Goal: Task Accomplishment & Management: Manage account settings

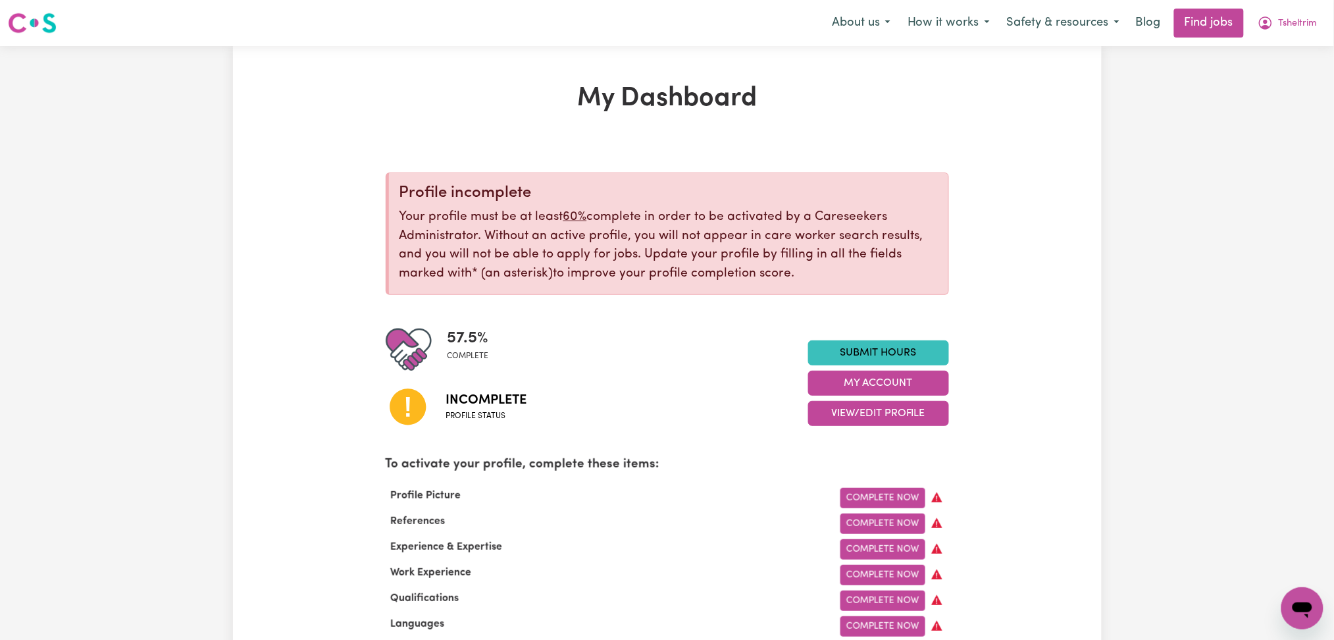
scroll to position [88, 0]
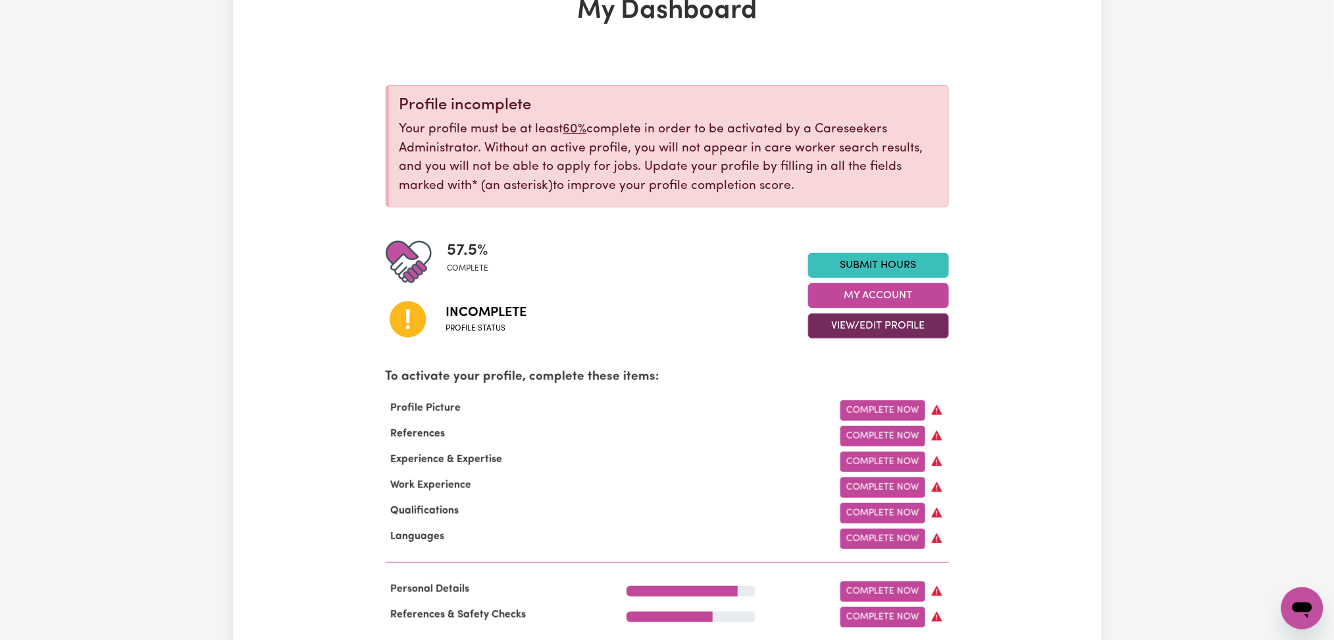
click at [846, 326] on button "View/Edit Profile" at bounding box center [878, 325] width 141 height 25
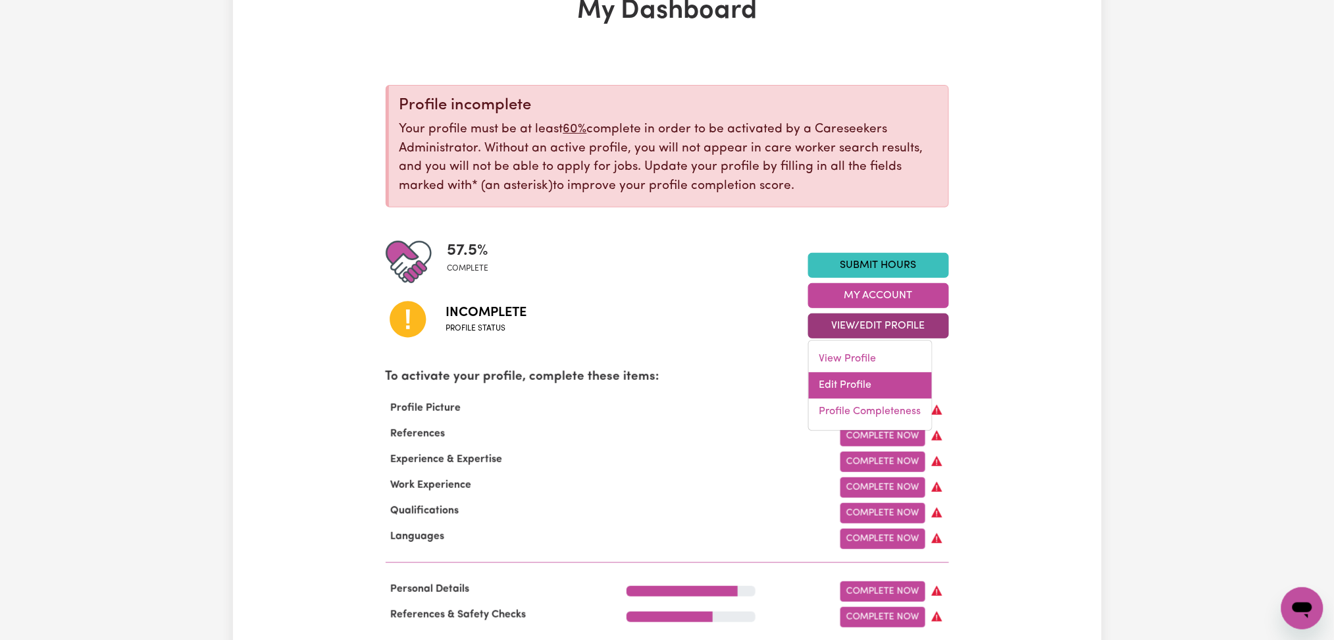
click at [838, 382] on link "Edit Profile" at bounding box center [870, 386] width 123 height 26
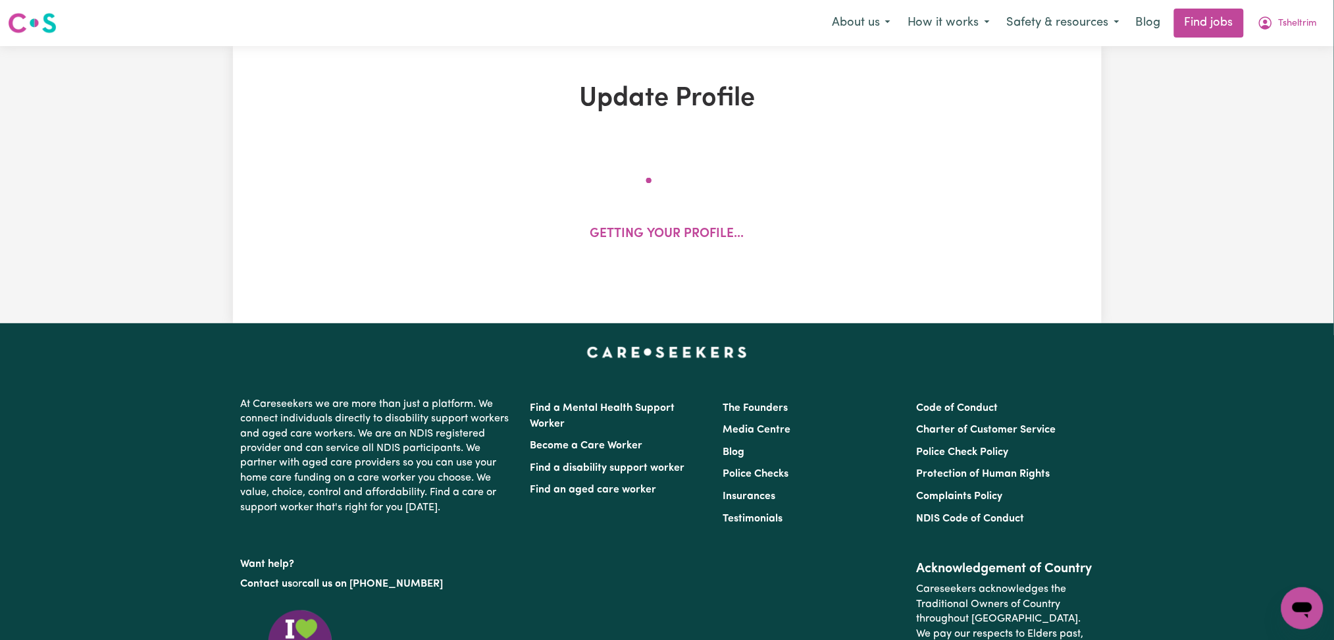
select select "[DEMOGRAPHIC_DATA]"
select select "Student Visa"
select select "Studying a healthcare related degree or qualification"
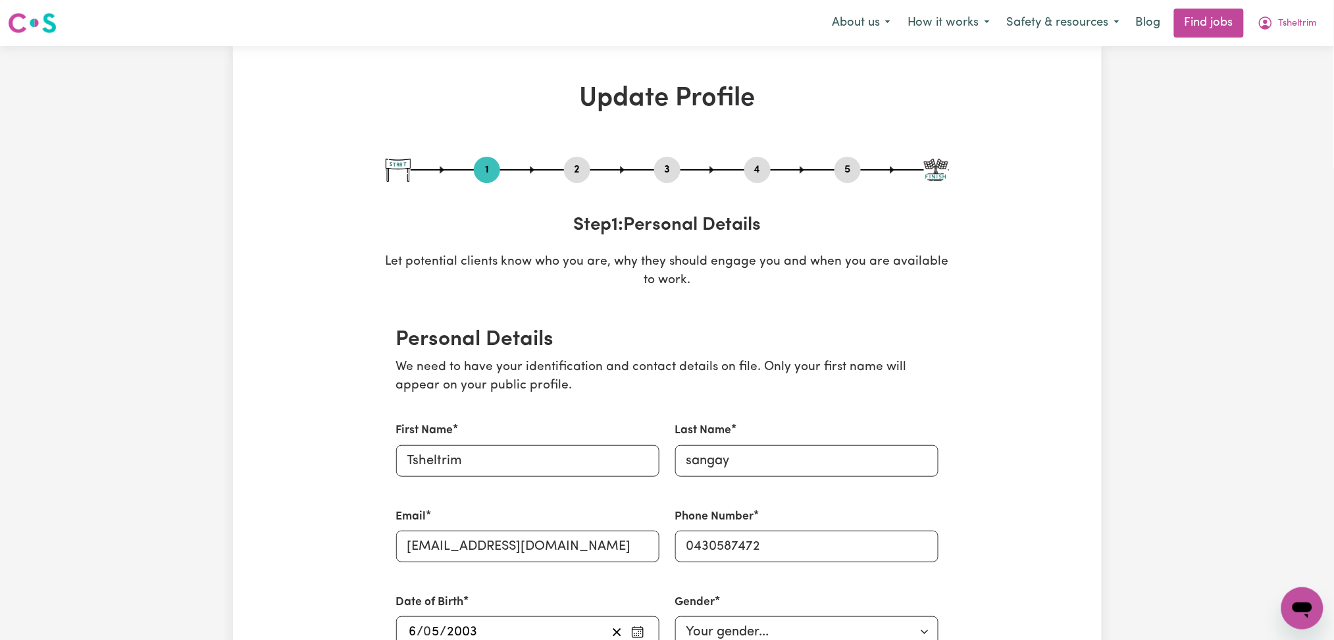
scroll to position [88, 0]
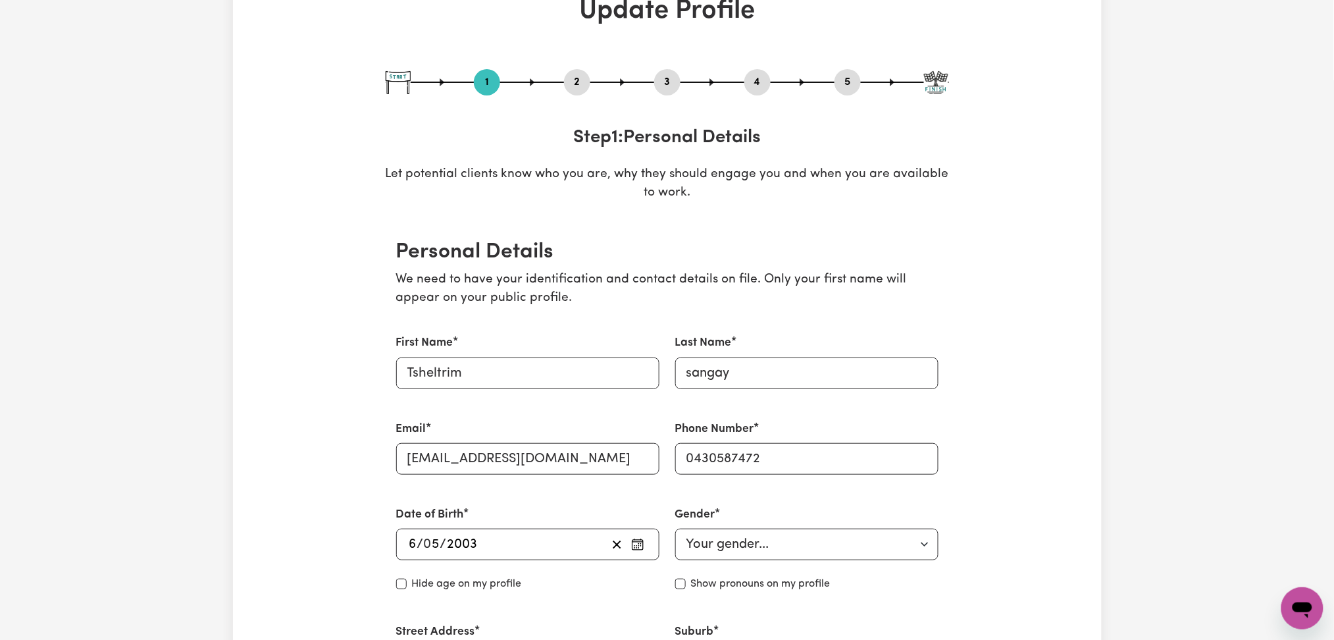
click at [582, 83] on button "2" at bounding box center [577, 82] width 26 height 17
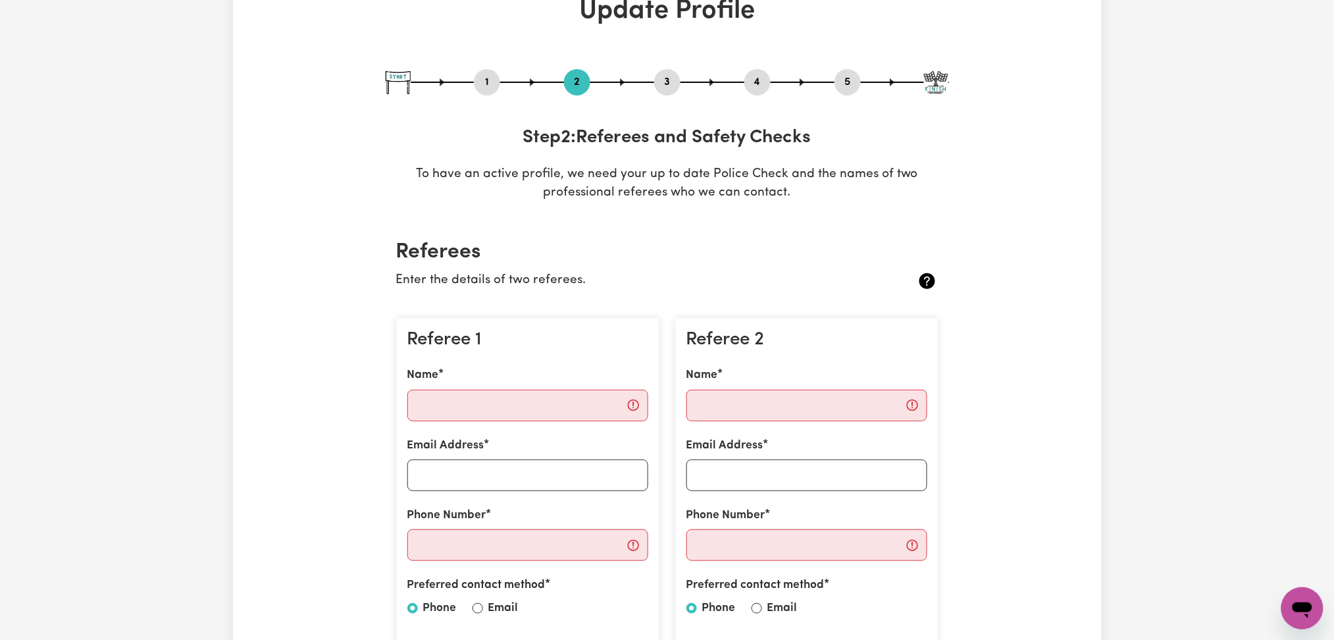
click at [858, 83] on button "5" at bounding box center [848, 82] width 26 height 17
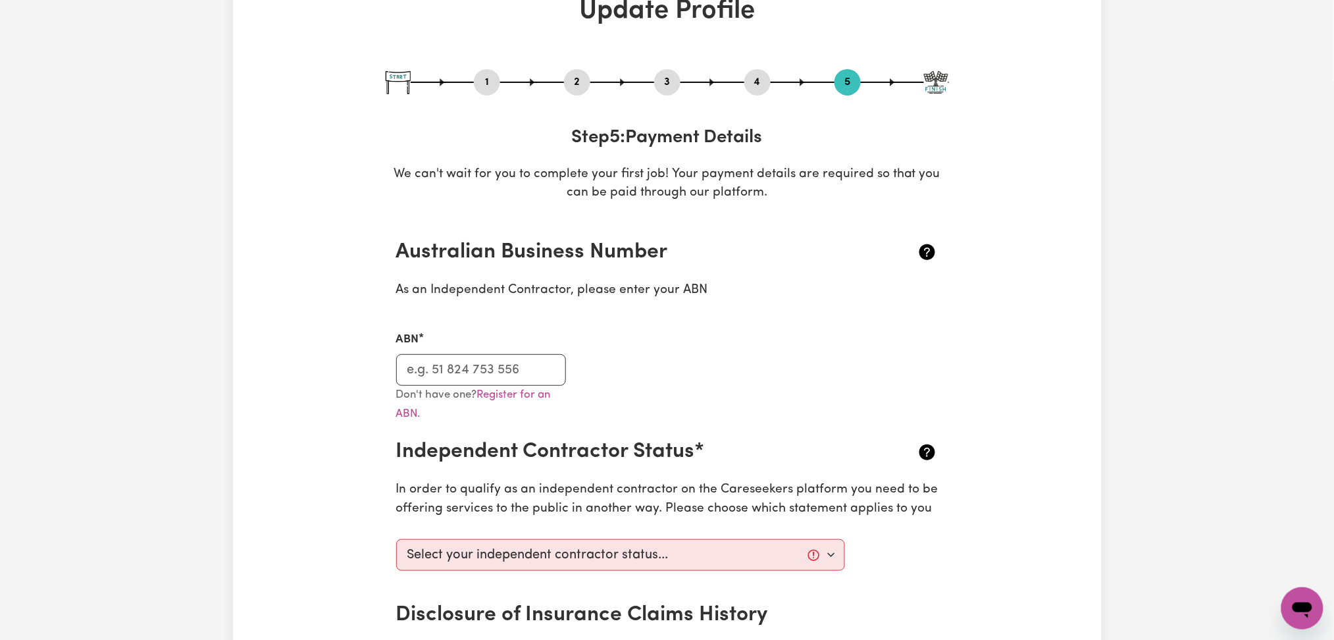
click at [488, 84] on button "1" at bounding box center [487, 82] width 26 height 17
select select "[DEMOGRAPHIC_DATA]"
select select "Student Visa"
select select "Studying a healthcare related degree or qualification"
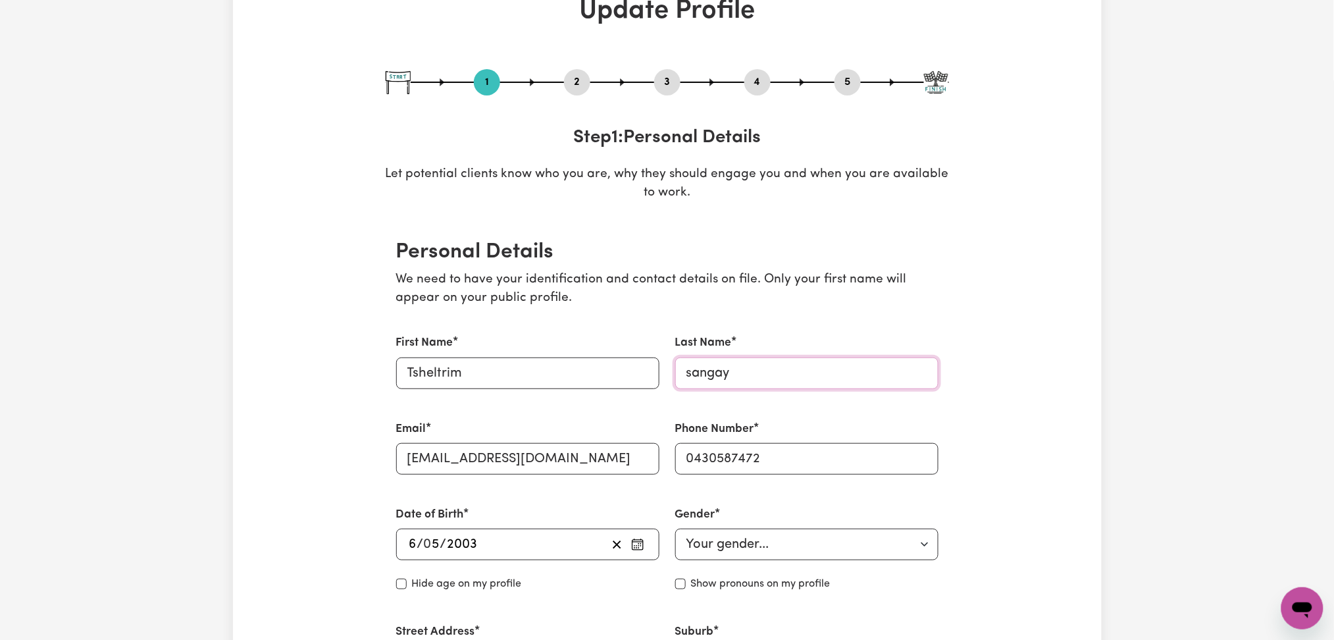
drag, startPoint x: 691, startPoint y: 373, endPoint x: 679, endPoint y: 371, distance: 12.0
click at [679, 371] on input "sangay" at bounding box center [806, 373] width 263 height 32
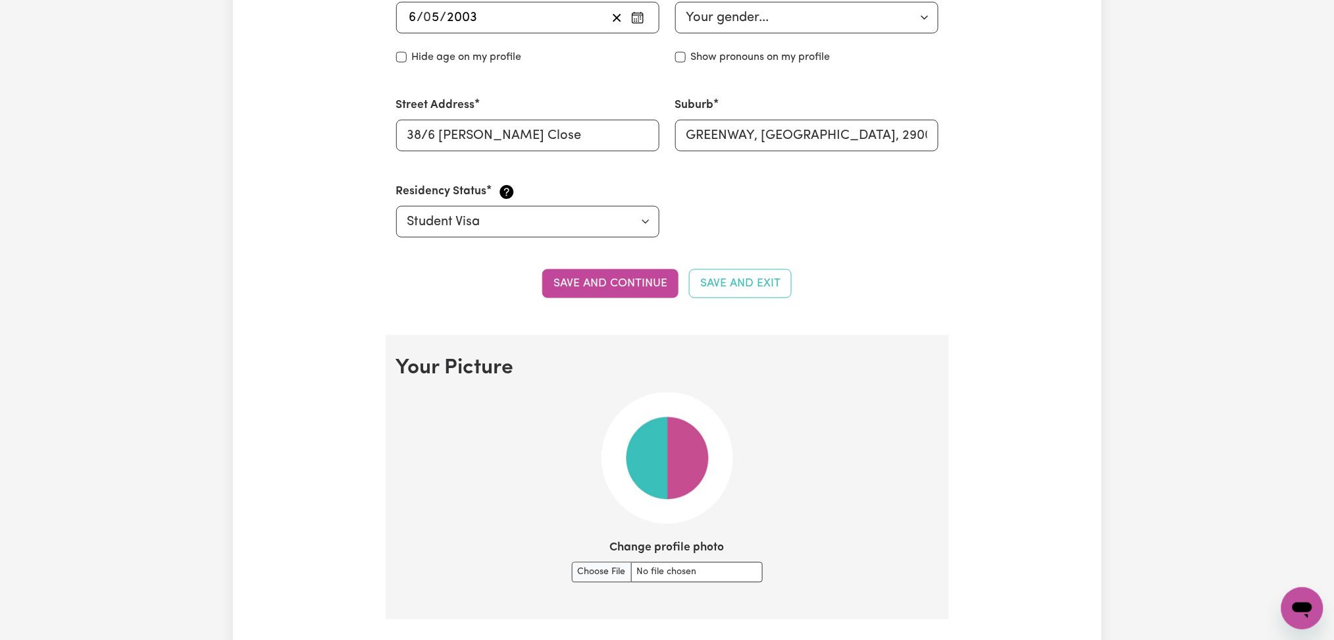
type input "Sangay"
click at [638, 262] on section "Personal Details We need to have your identification and contact details on fil…" at bounding box center [667, 13] width 563 height 643
click at [638, 280] on button "Save and continue" at bounding box center [610, 283] width 136 height 29
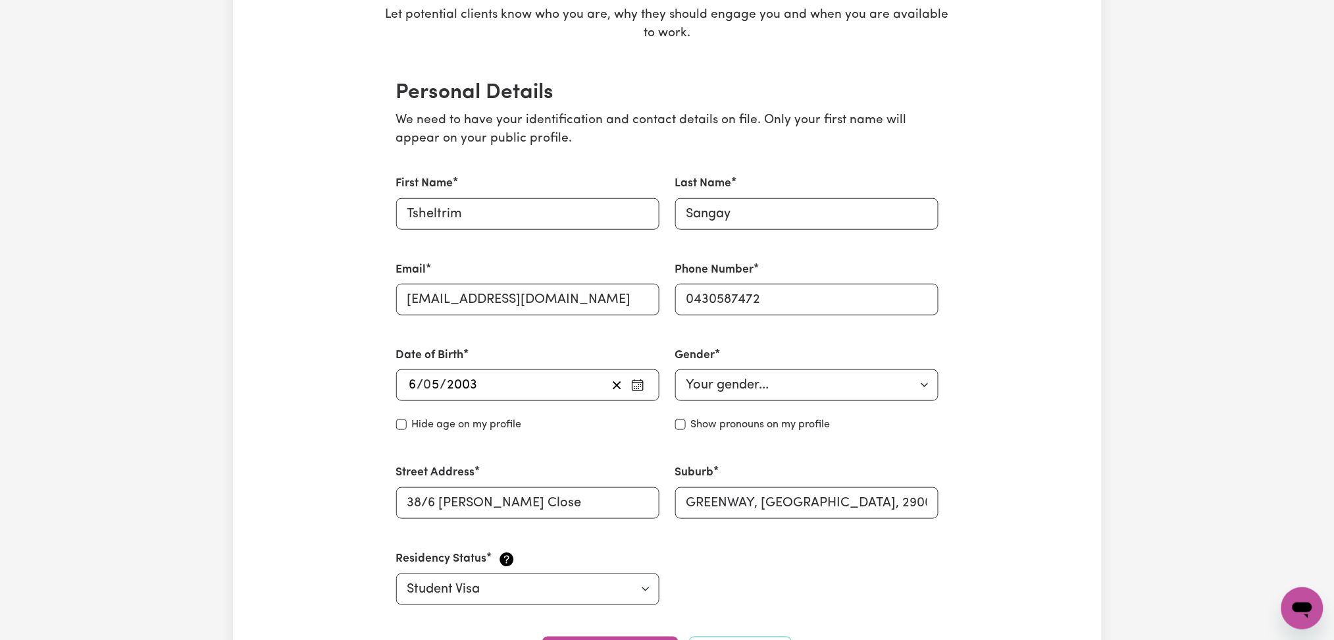
scroll to position [0, 0]
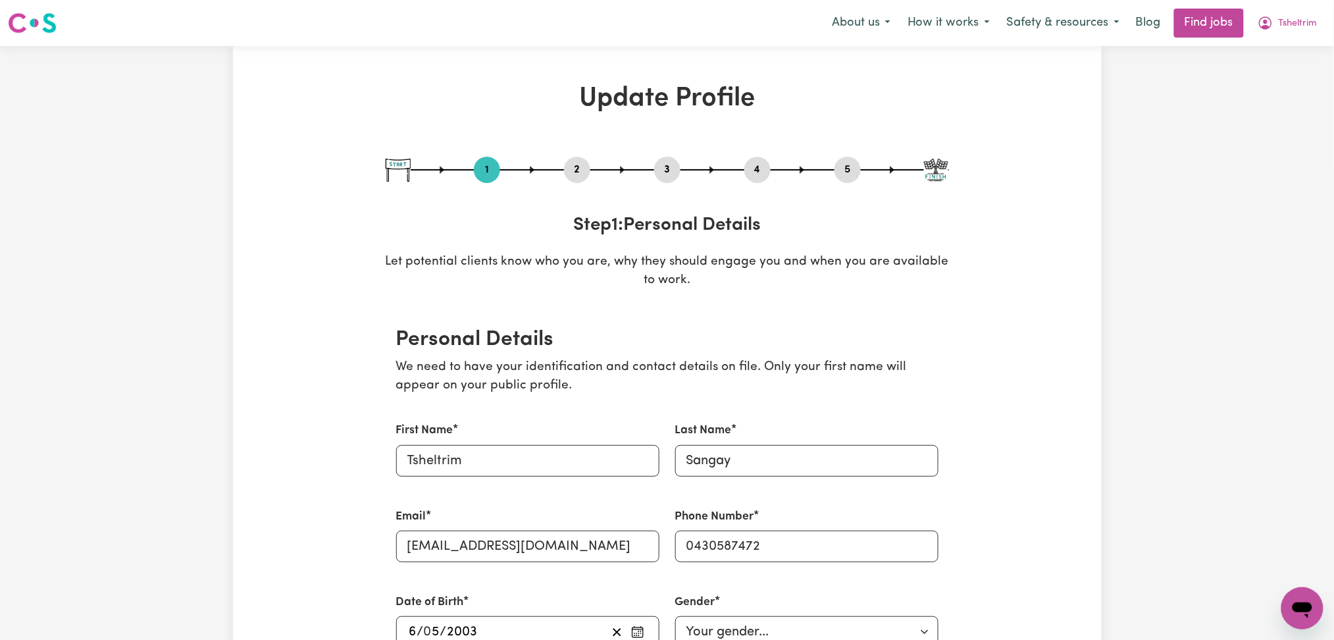
click at [579, 168] on button "2" at bounding box center [577, 169] width 26 height 17
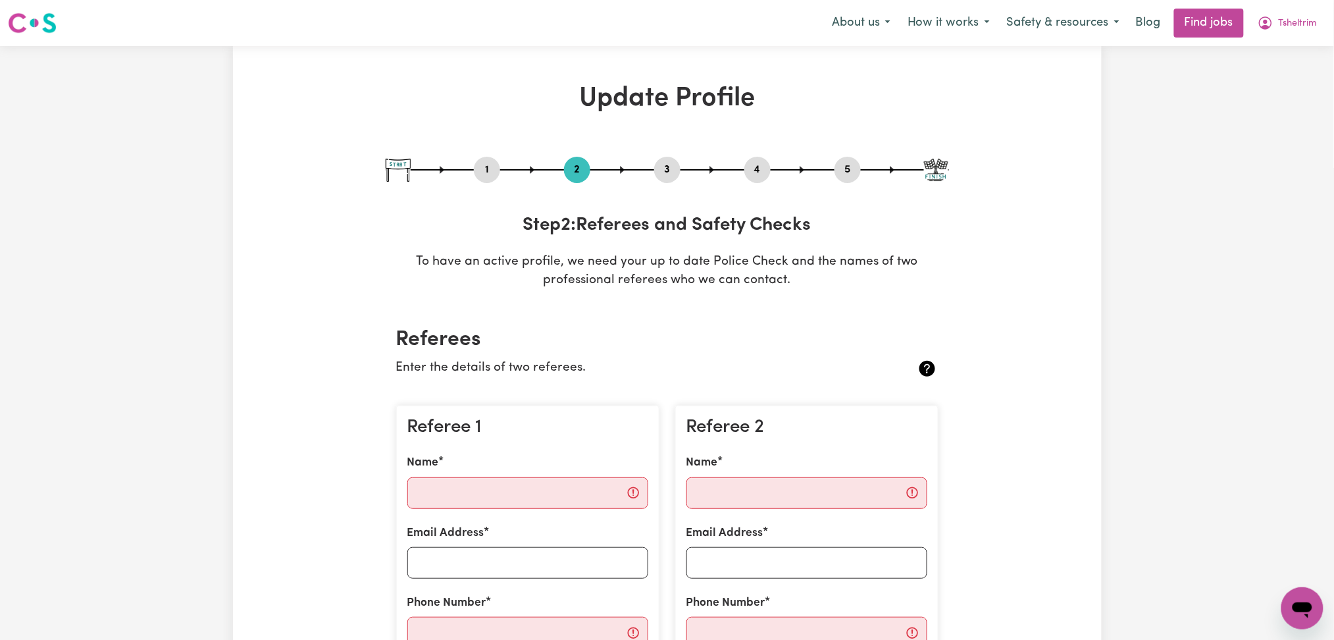
click at [850, 173] on button "5" at bounding box center [848, 169] width 26 height 17
